Goal: Check status: Check status

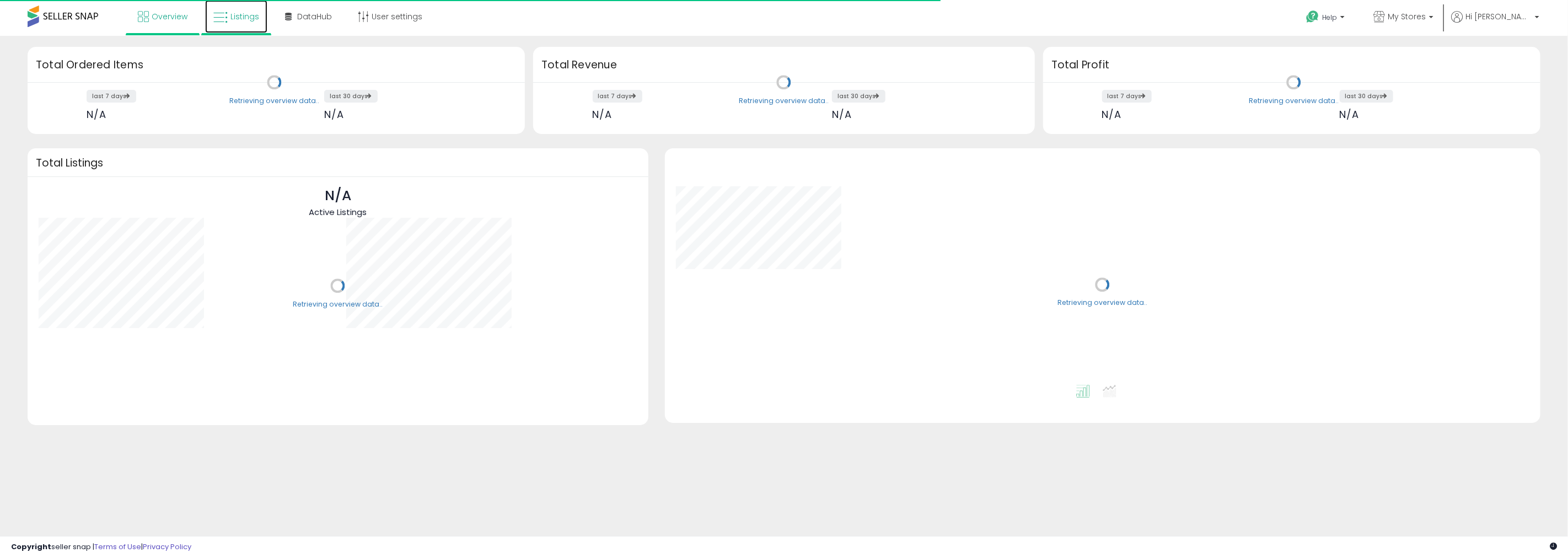
click at [227, 26] on link "Listings" at bounding box center [236, 17] width 62 height 33
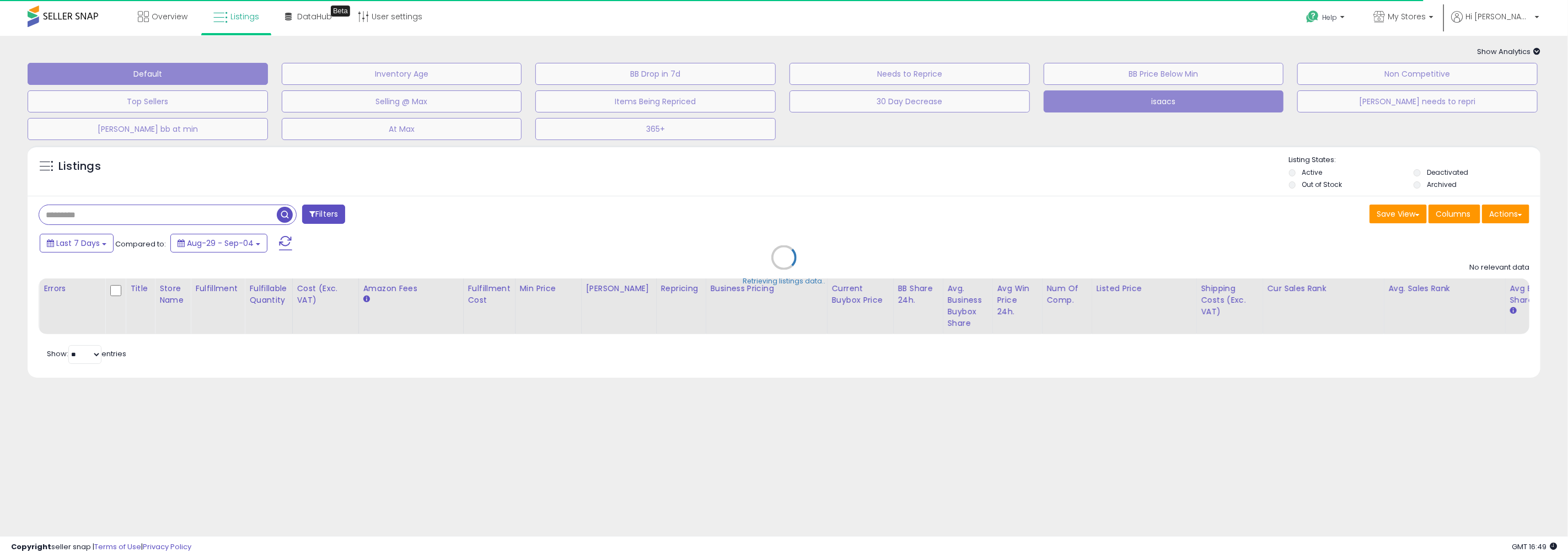
click at [1156, 97] on button "isaacs" at bounding box center [1163, 101] width 240 height 22
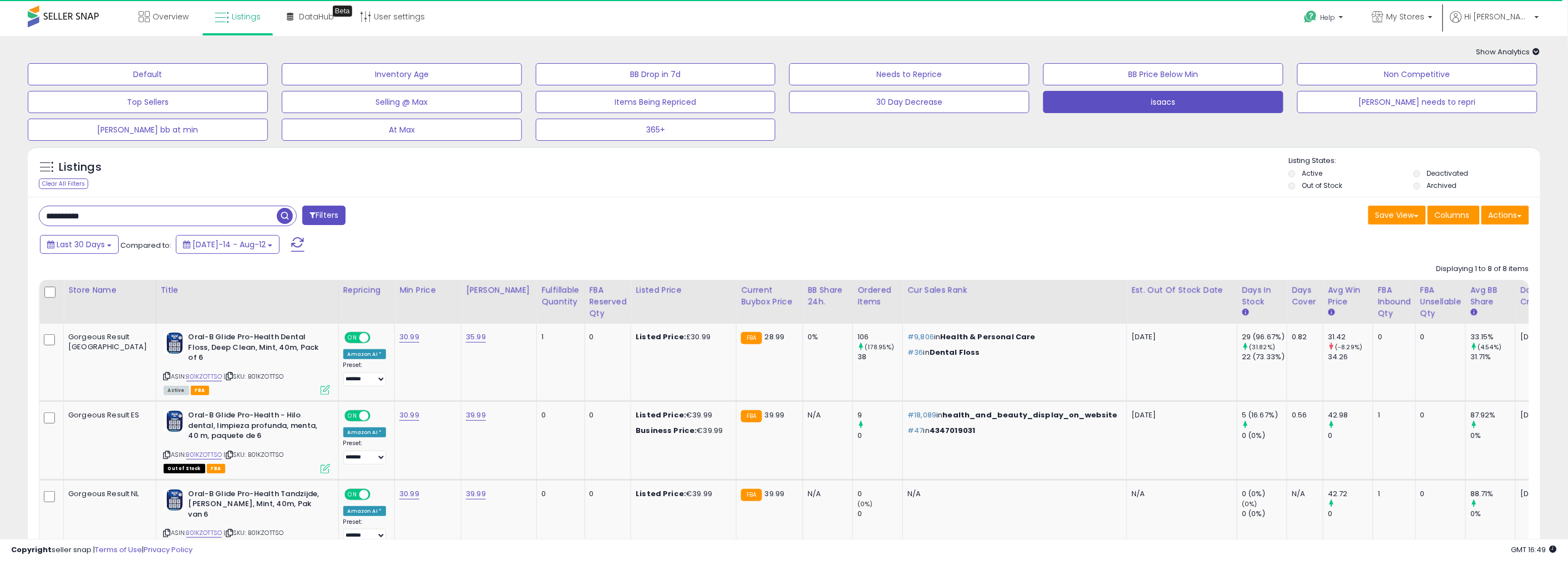
click at [246, 220] on input "**********" at bounding box center [158, 216] width 237 height 20
click at [246, 220] on input "**********" at bounding box center [232, 216] width 385 height 20
paste input "text"
type input "**********"
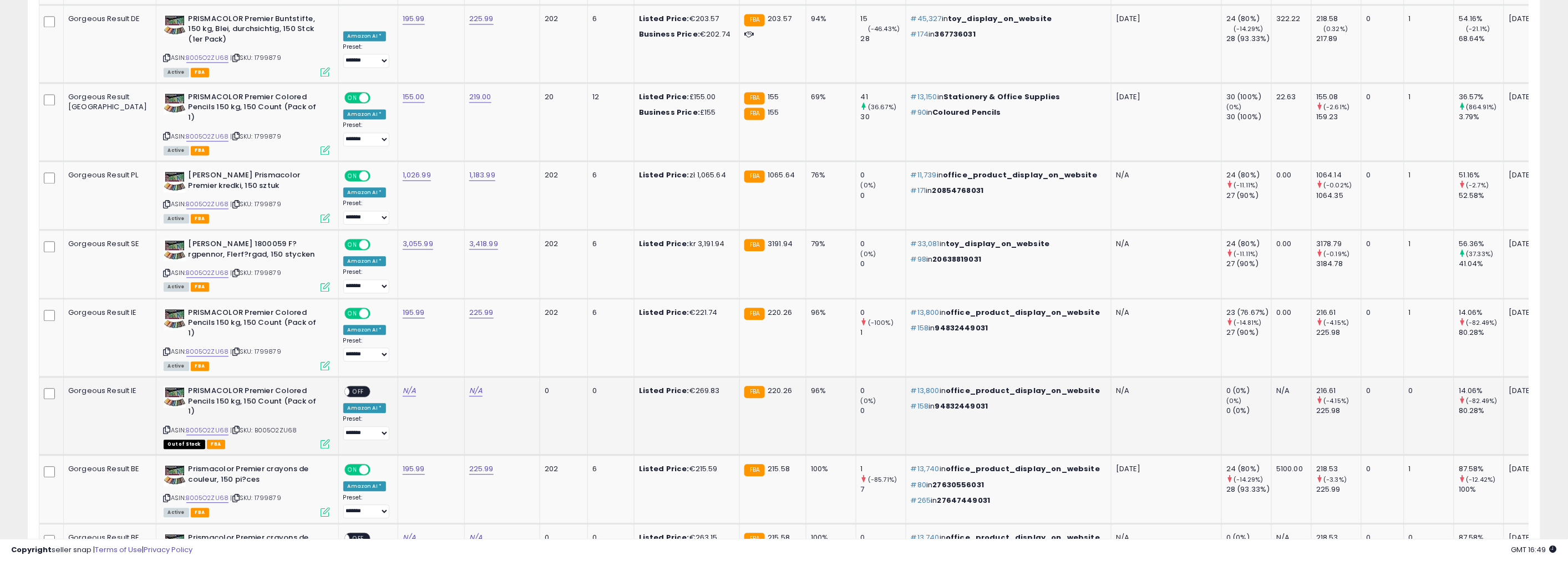
scroll to position [1005, 0]
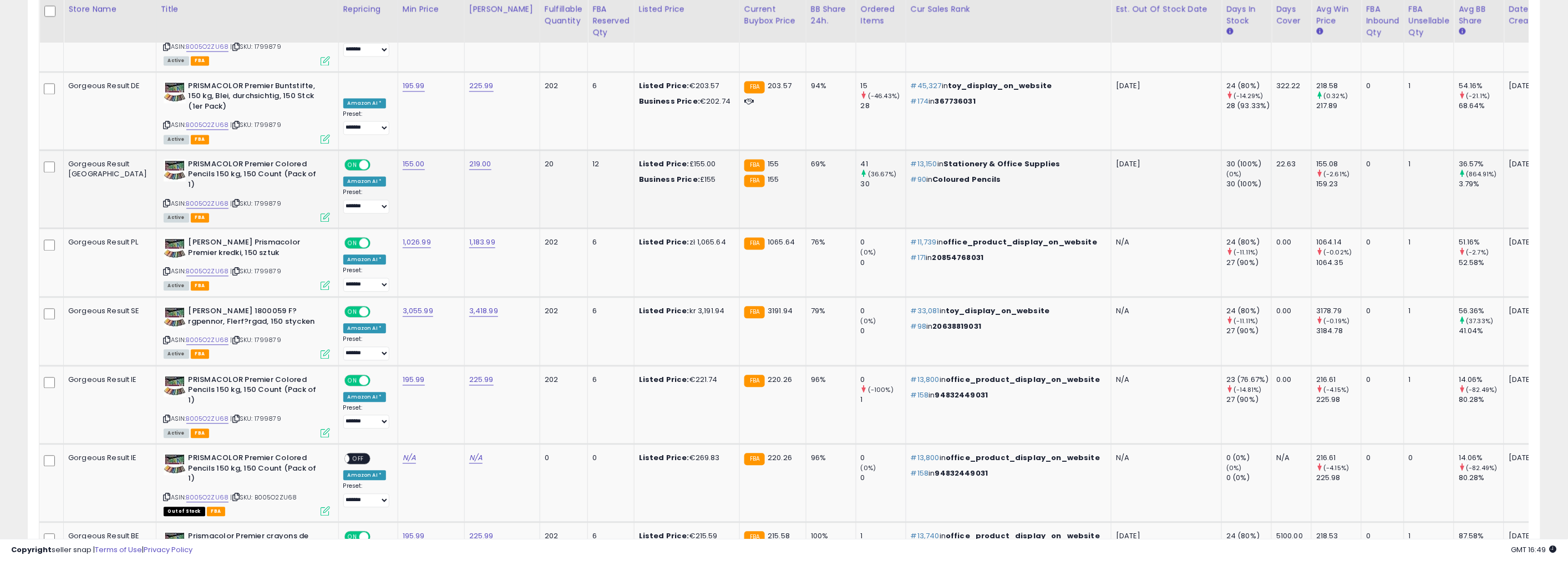
click at [80, 160] on div "Gorgeous Result [GEOGRAPHIC_DATA]" at bounding box center [108, 170] width 79 height 20
copy tr "Gorgeous Result [GEOGRAPHIC_DATA]"
drag, startPoint x: 794, startPoint y: 156, endPoint x: 470, endPoint y: 147, distance: 324.1
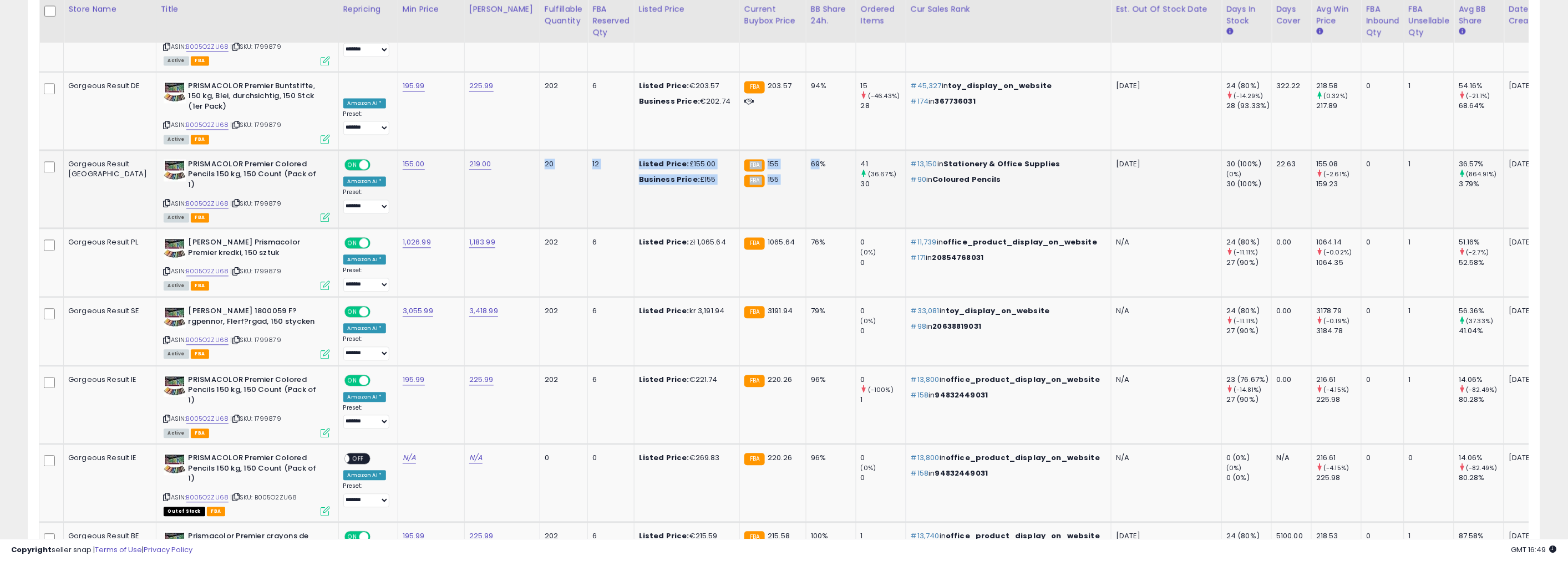
click at [471, 151] on tr "Gorgeous Result UK PRISMACOLOR Premier Colored Pencils 150 kg, 150 Count (Pack …" at bounding box center [800, 189] width 1523 height 78
click at [464, 151] on td "219.00" at bounding box center [502, 189] width 76 height 78
drag, startPoint x: 455, startPoint y: 152, endPoint x: 813, endPoint y: 164, distance: 358.2
click at [810, 163] on tr "Gorgeous Result UK PRISMACOLOR Premier Colored Pencils 150 kg, 150 Count (Pack …" at bounding box center [800, 189] width 1523 height 78
drag, startPoint x: 130, startPoint y: 156, endPoint x: 1559, endPoint y: 149, distance: 1429.0
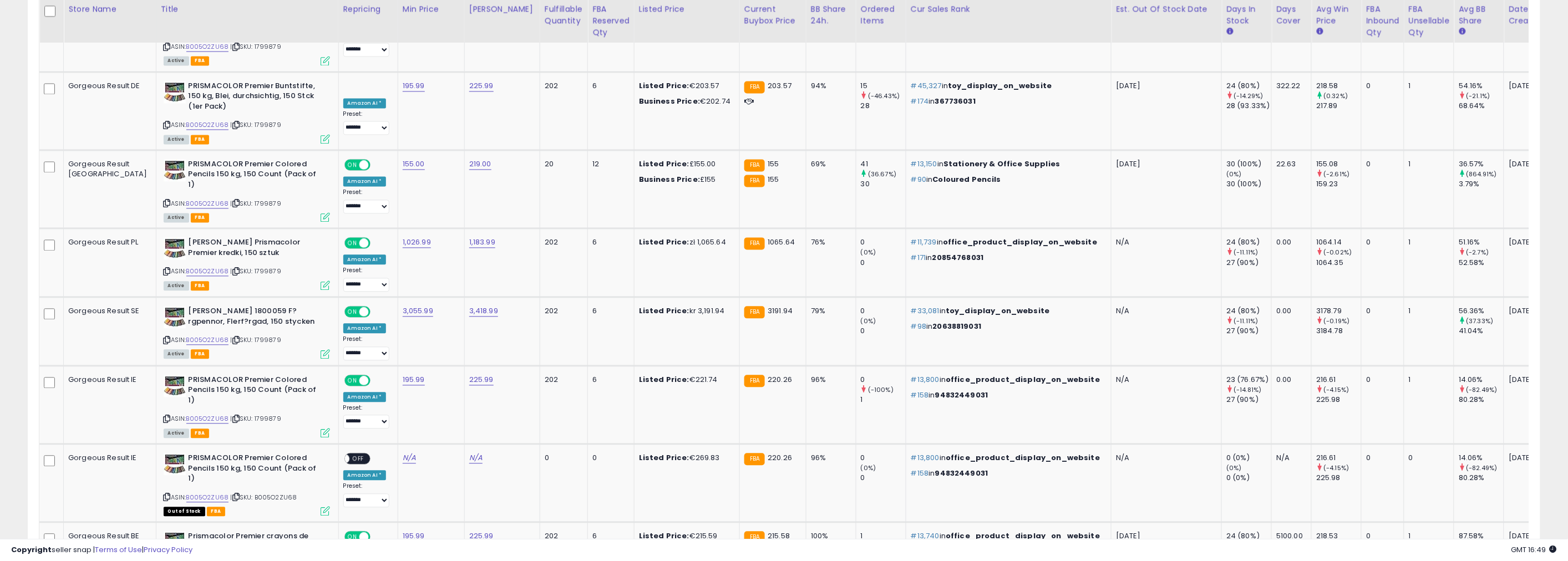
click at [163, 201] on icon at bounding box center [167, 204] width 7 height 6
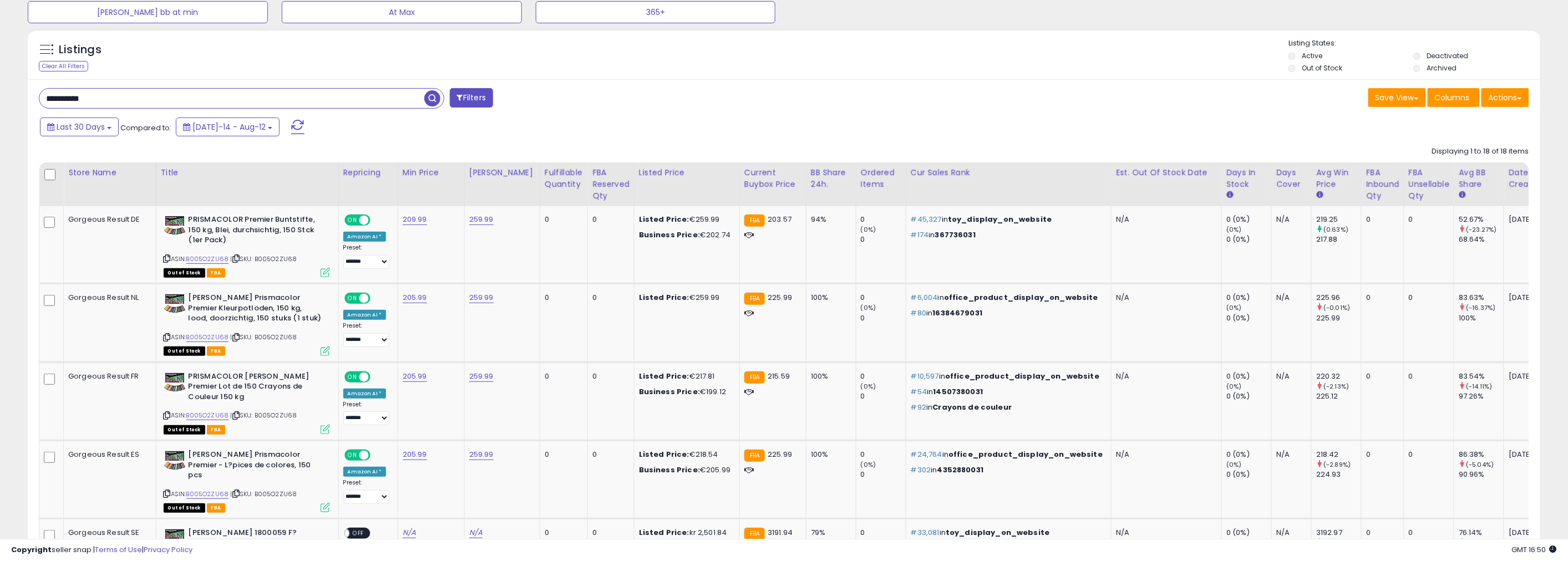
scroll to position [0, 0]
